Goal: Participate in discussion: Engage in conversation with other users on a specific topic

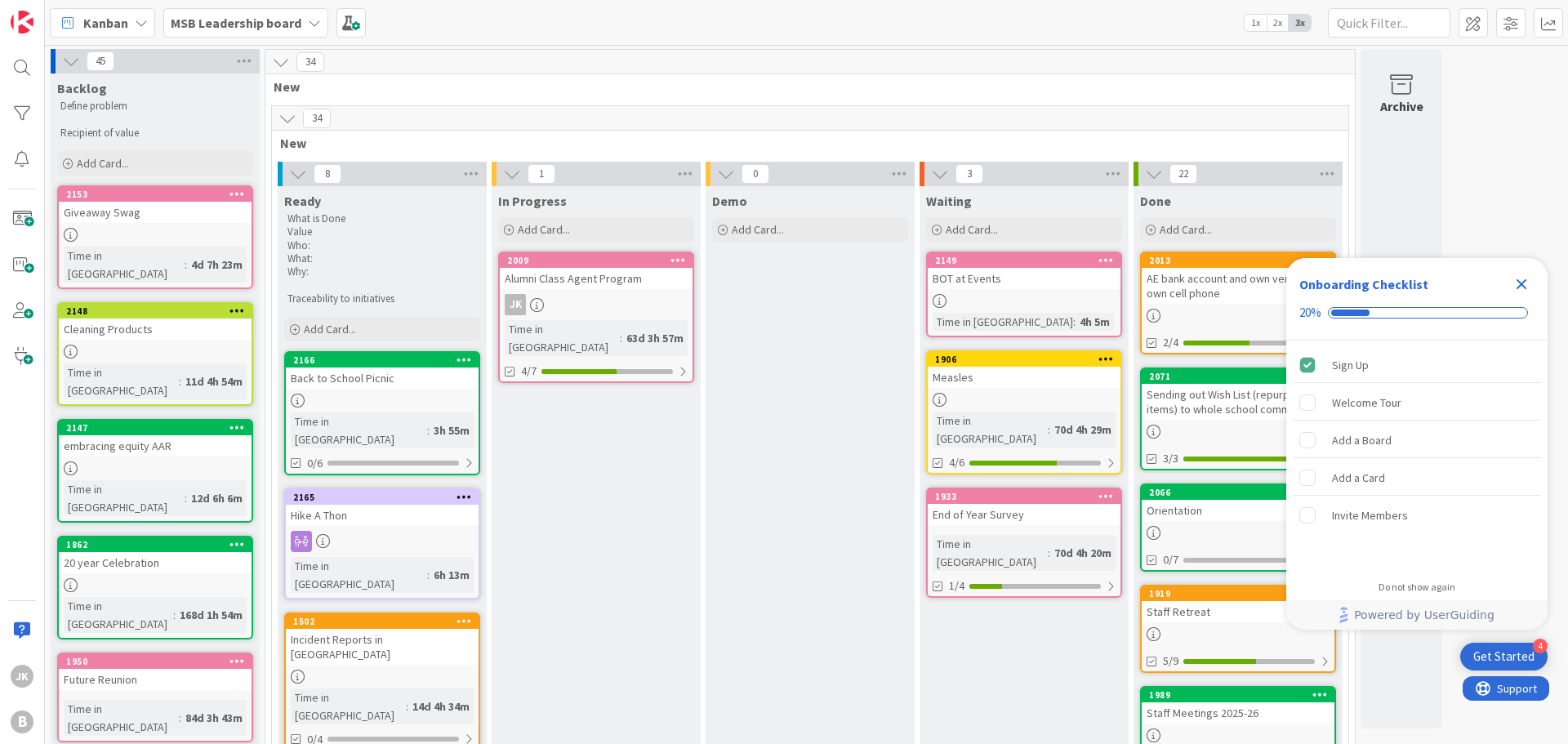
click at [173, 318] on div "Cleaning Products" at bounding box center [155, 328] width 193 height 21
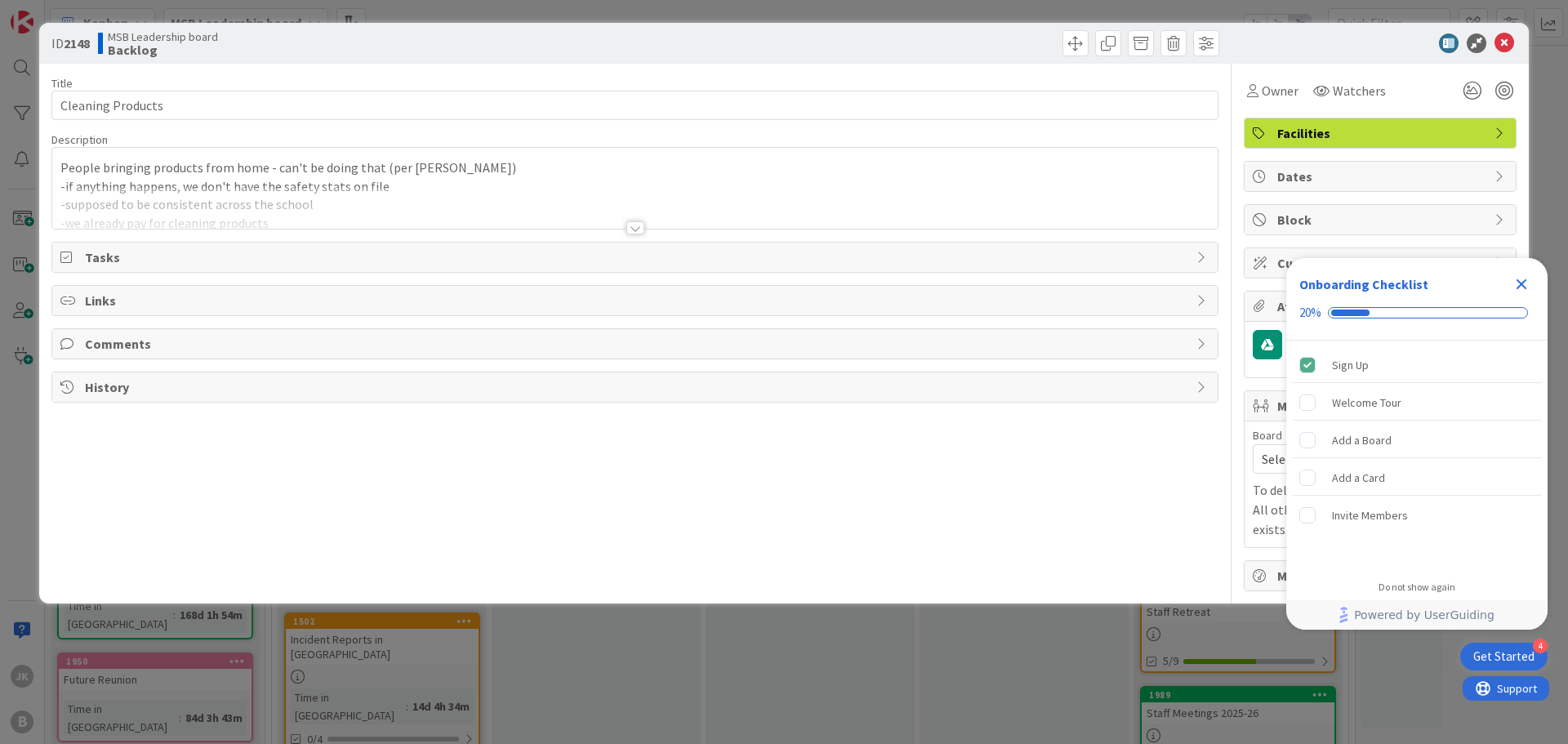
click at [635, 235] on div at bounding box center [634, 228] width 18 height 13
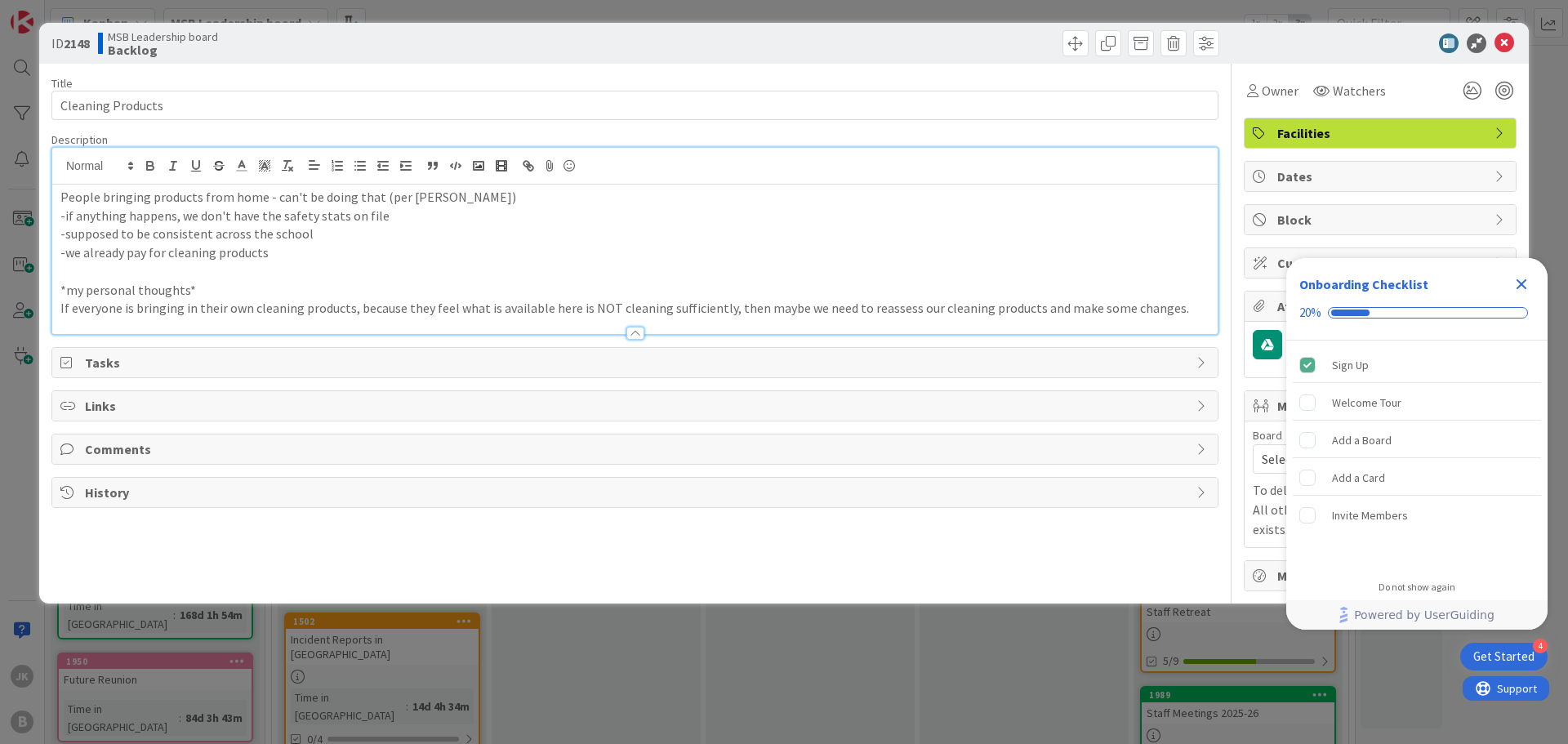
click at [1186, 306] on p "If everyone is bringing in their own cleaning products, because they feel what …" at bounding box center [634, 308] width 1149 height 18
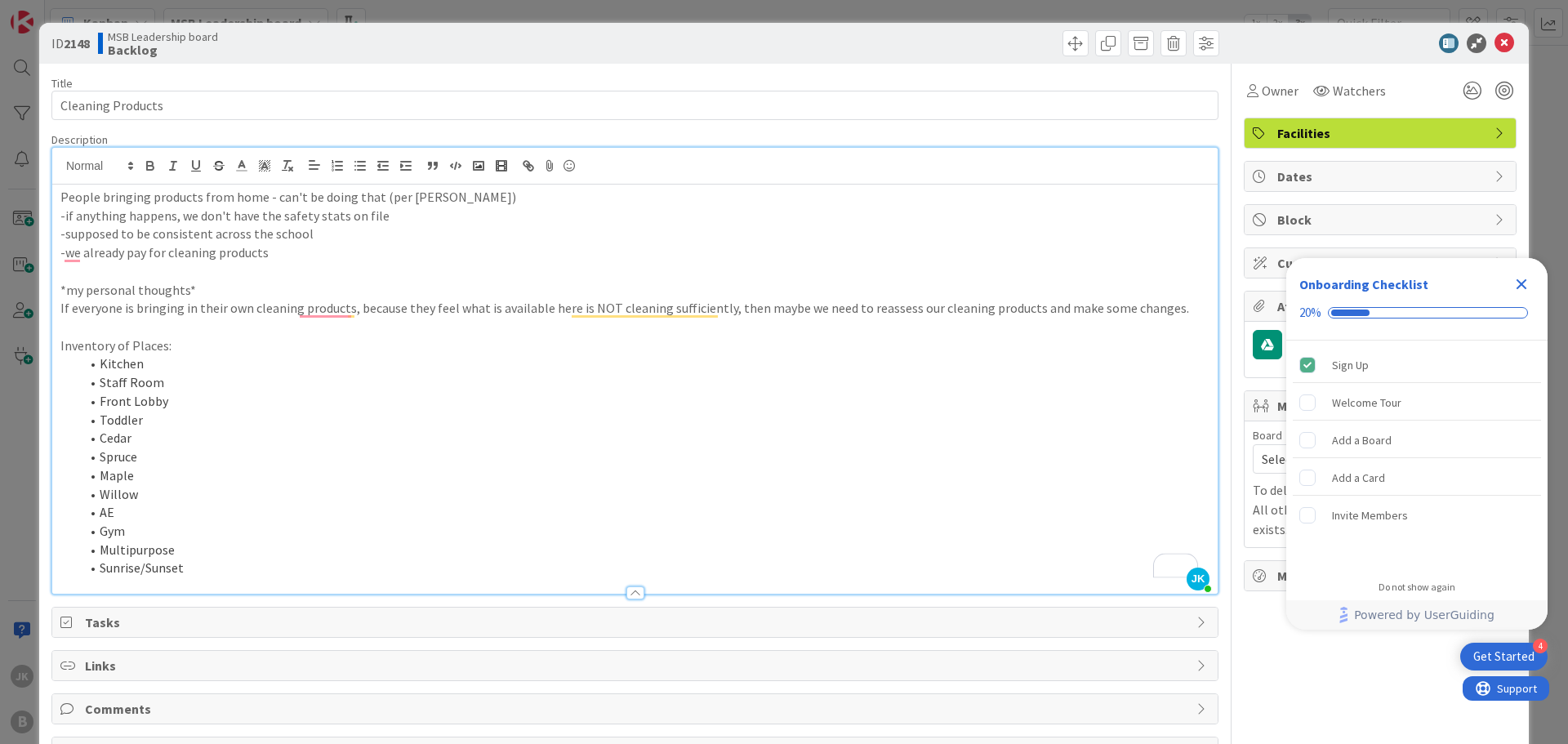
click at [1517, 287] on icon "Close Checklist" at bounding box center [1522, 284] width 11 height 11
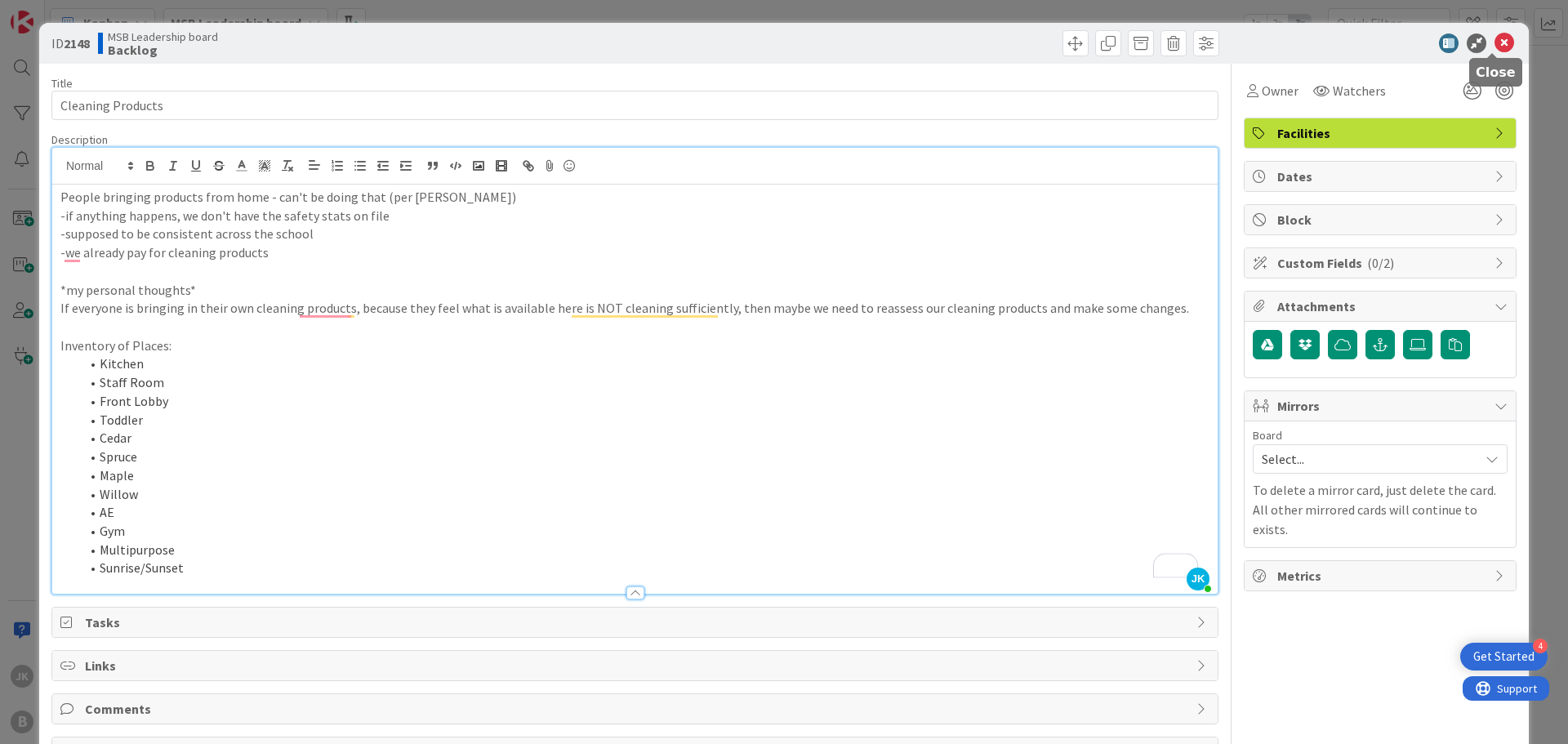
click at [1494, 41] on icon at bounding box center [1503, 43] width 19 height 19
